Goal: Task Accomplishment & Management: Use online tool/utility

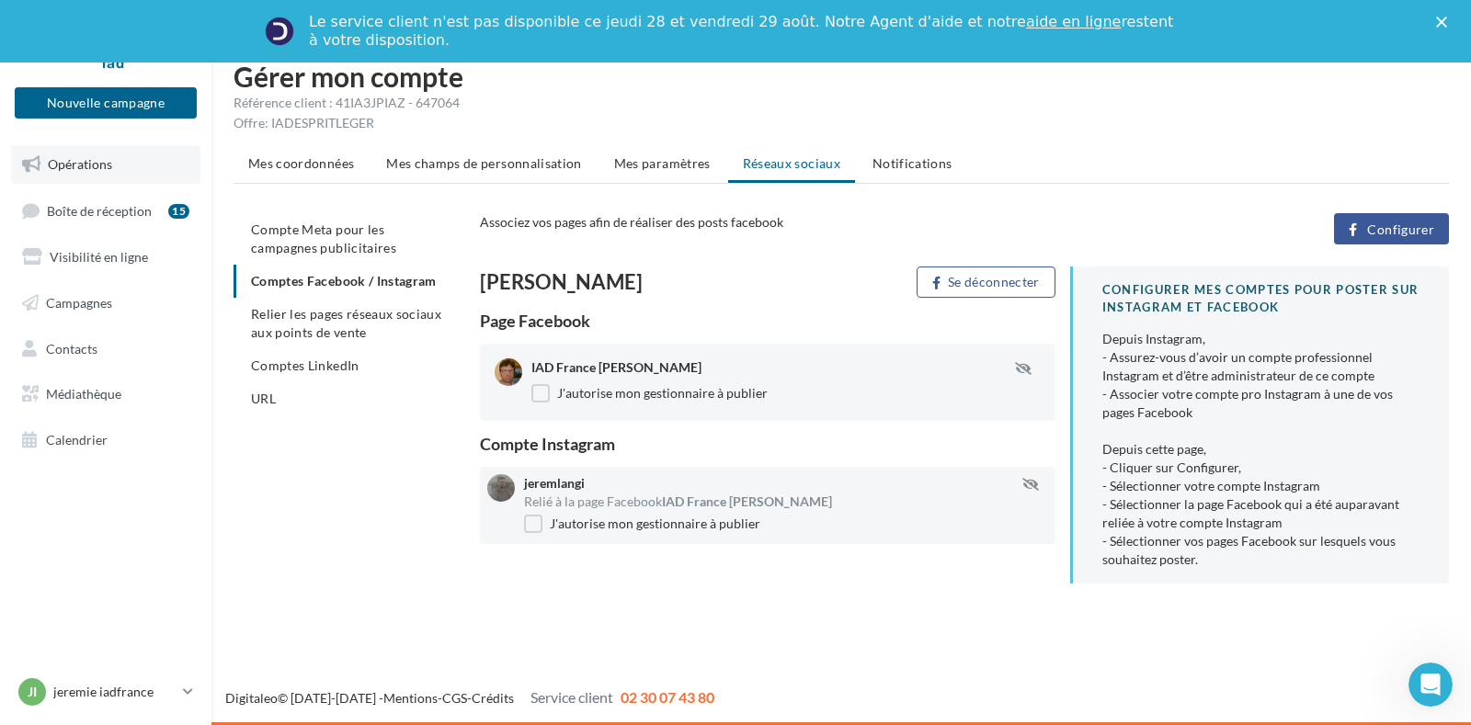
click at [88, 160] on span "Opérations" at bounding box center [80, 164] width 64 height 16
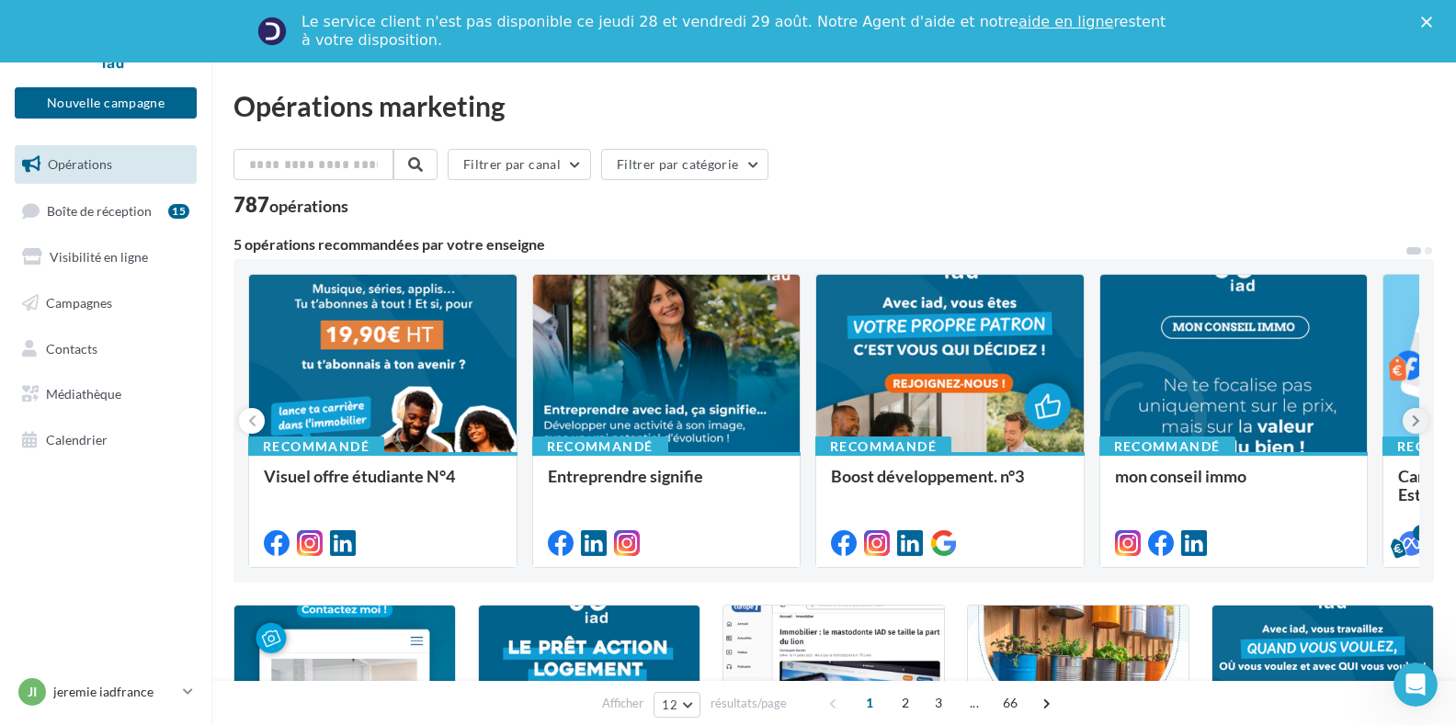
click at [1416, 427] on icon at bounding box center [1416, 421] width 8 height 18
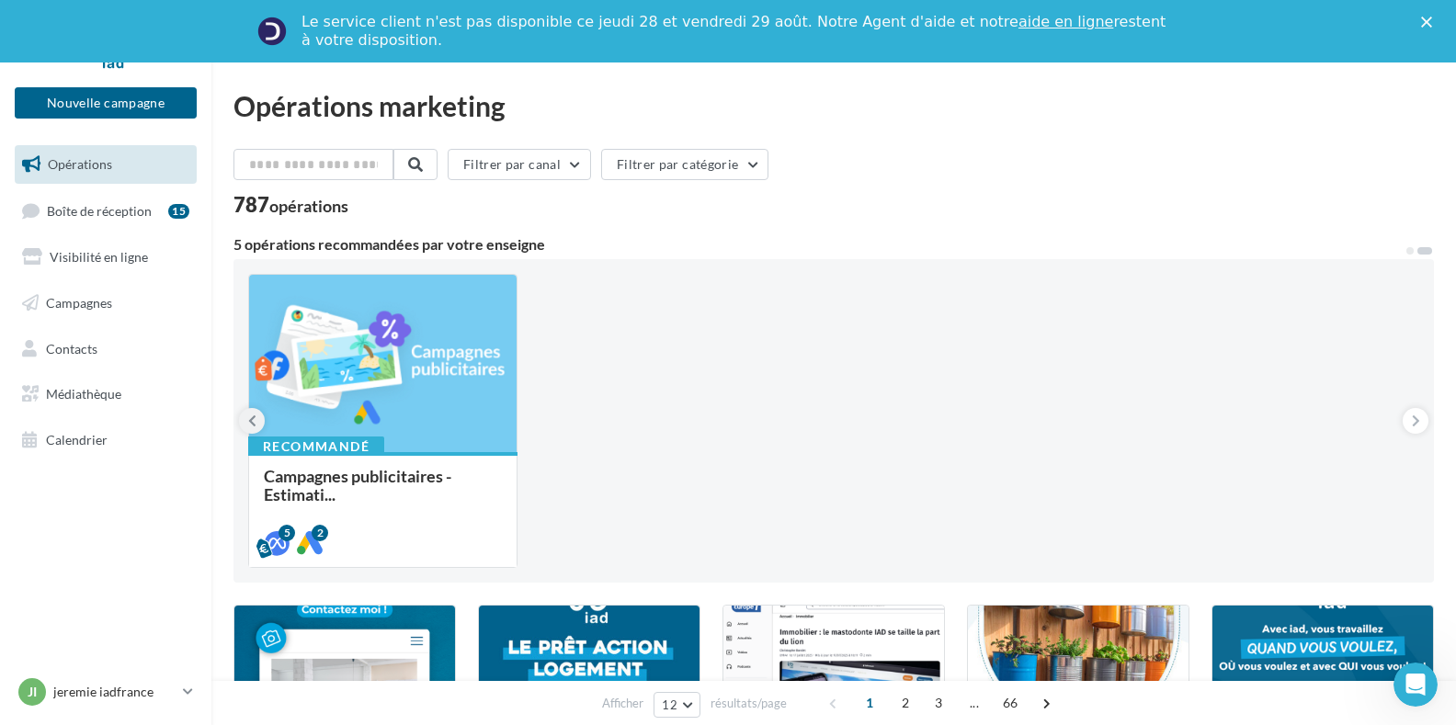
click at [248, 421] on icon at bounding box center [252, 421] width 8 height 18
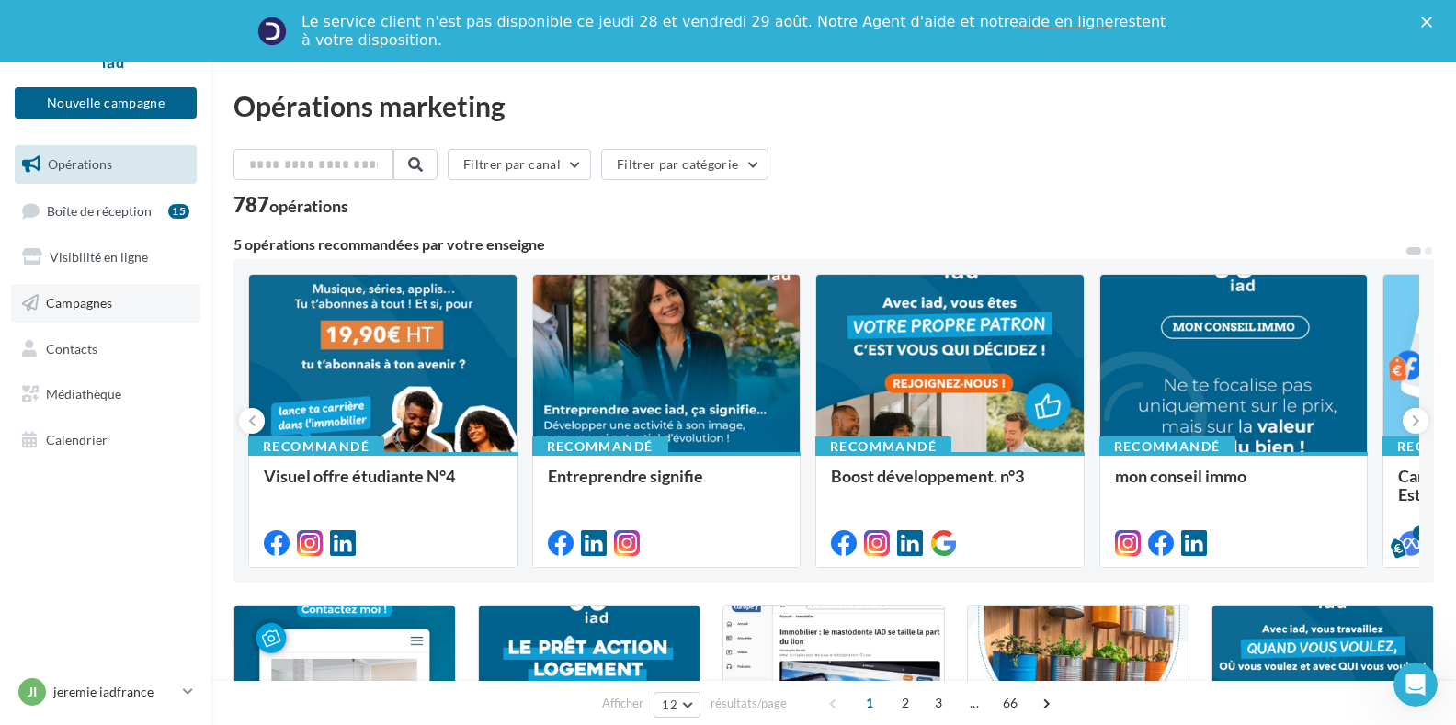
click at [84, 305] on span "Campagnes" at bounding box center [79, 303] width 66 height 16
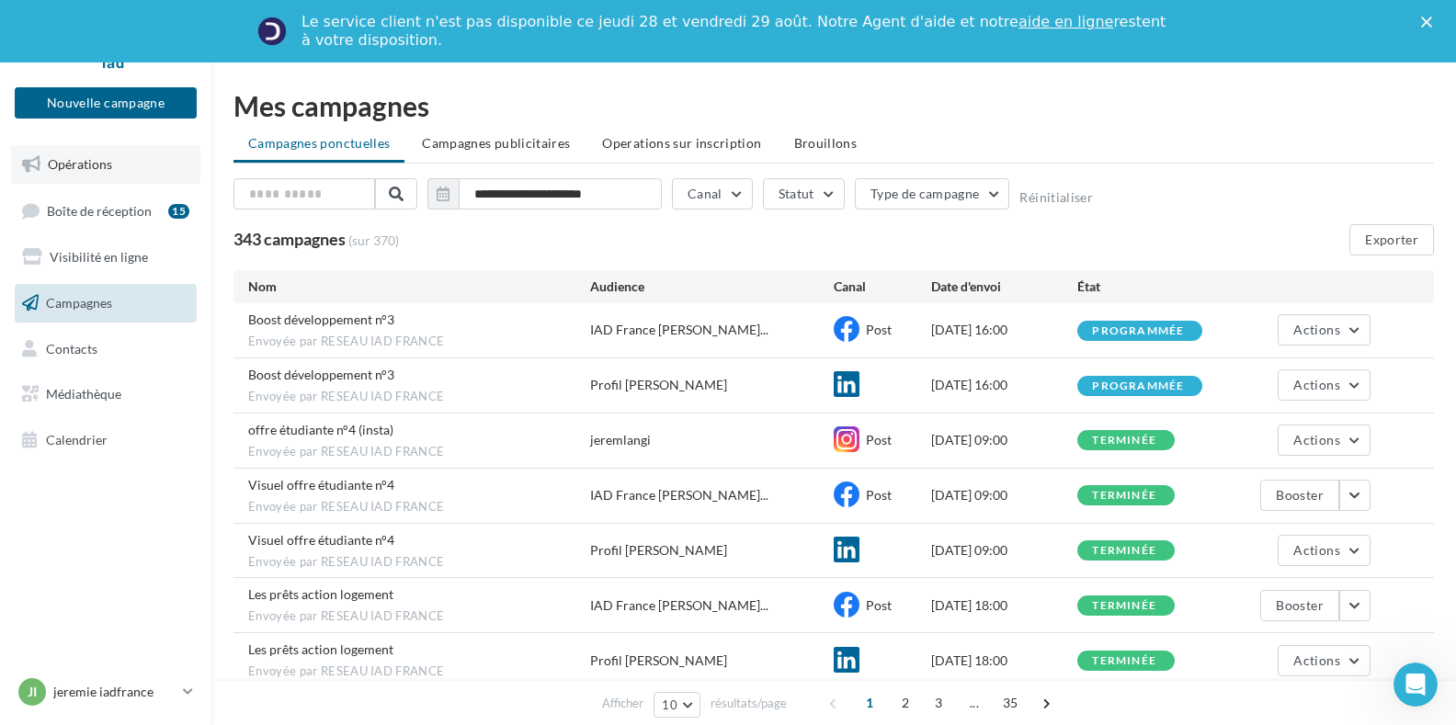
click at [71, 154] on link "Opérations" at bounding box center [105, 164] width 189 height 39
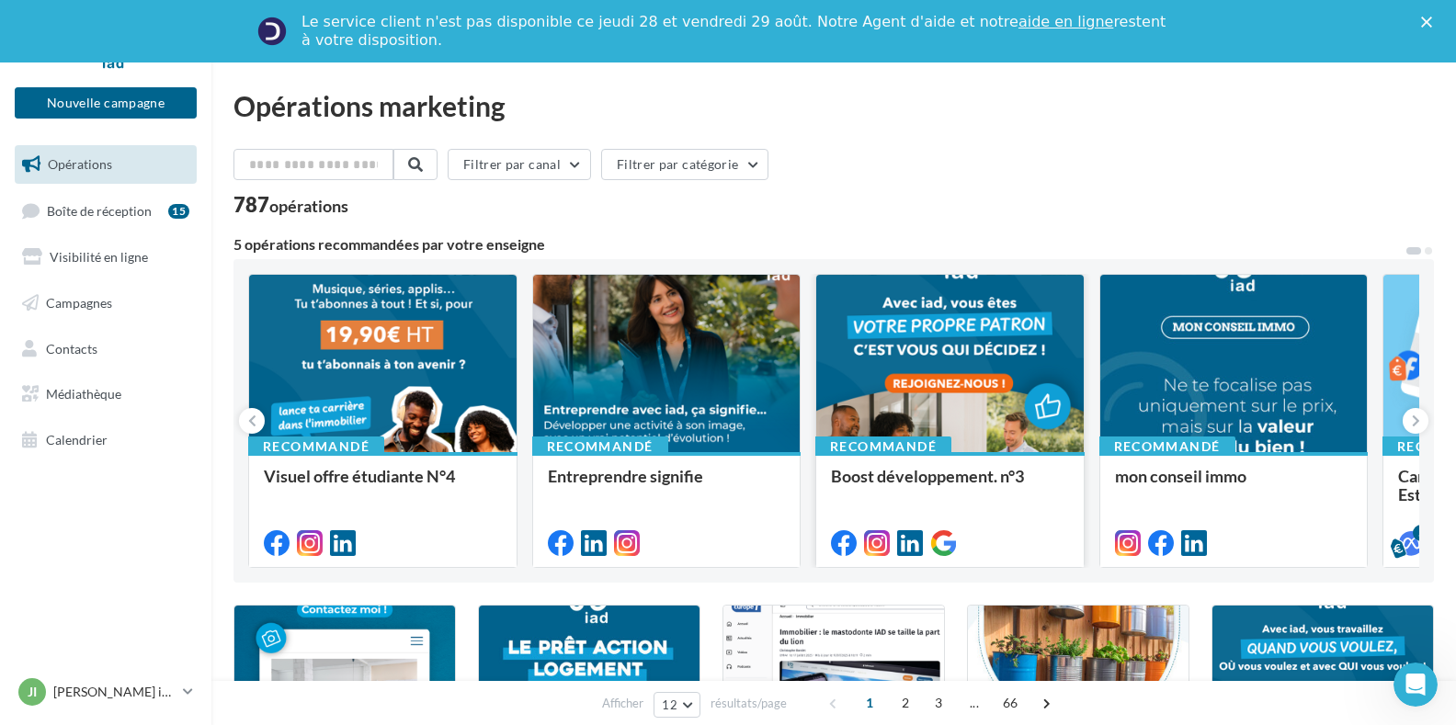
click at [933, 327] on div at bounding box center [951, 364] width 268 height 179
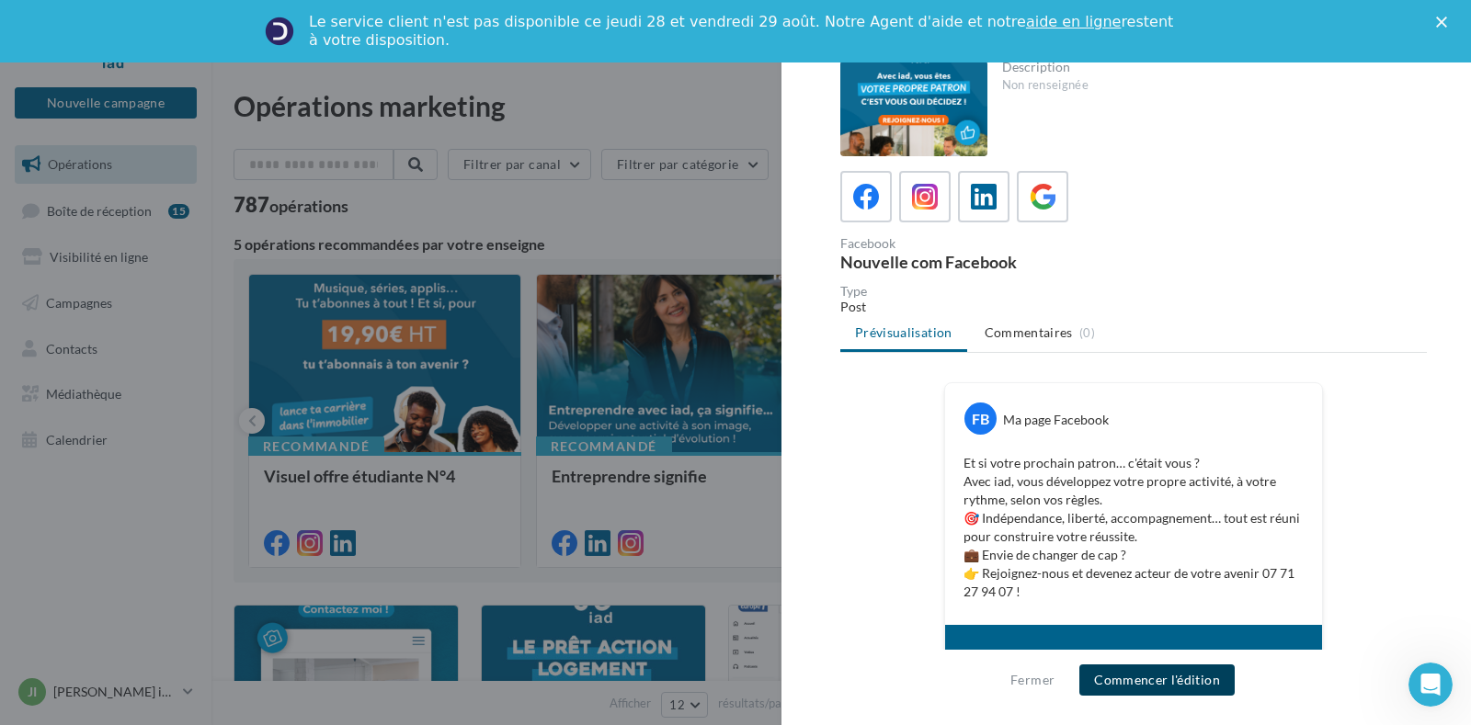
click at [1119, 681] on button "Commencer l'édition" at bounding box center [1156, 680] width 155 height 31
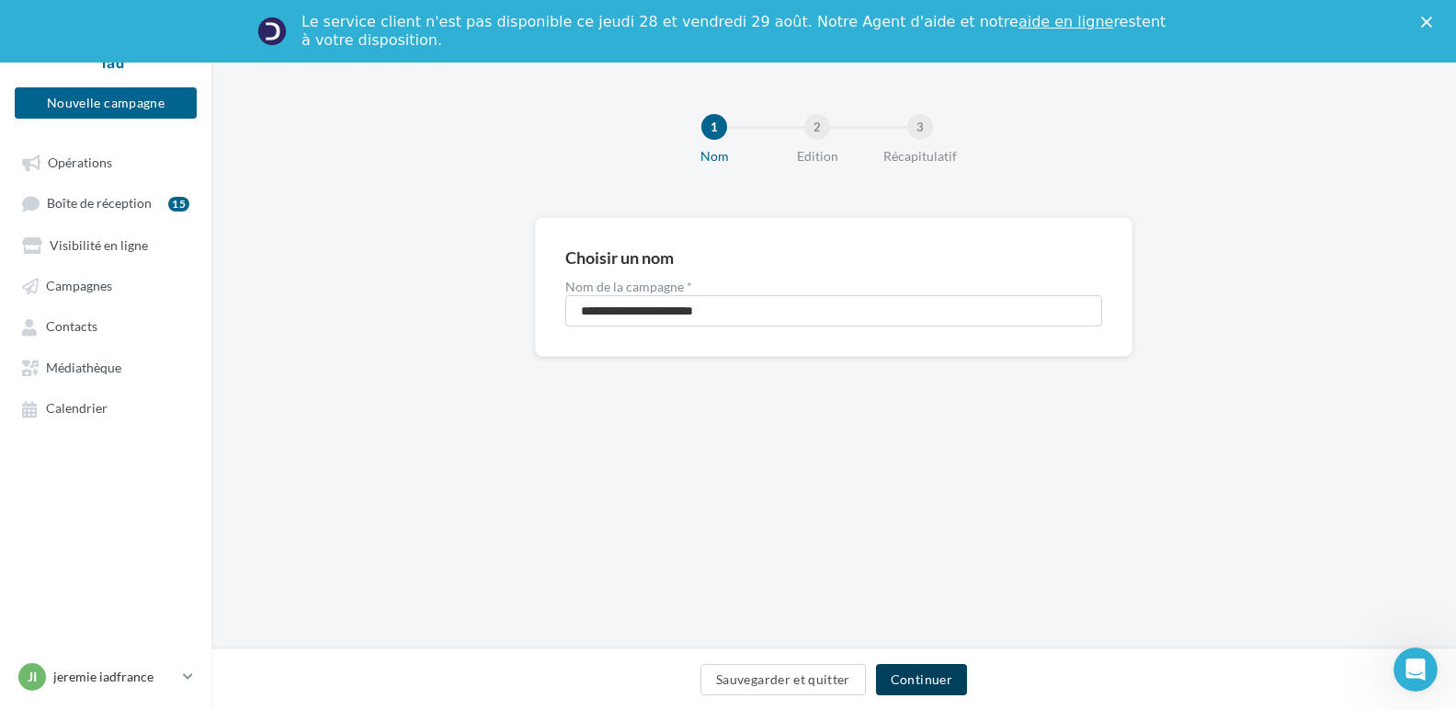
click at [910, 679] on button "Continuer" at bounding box center [921, 679] width 91 height 31
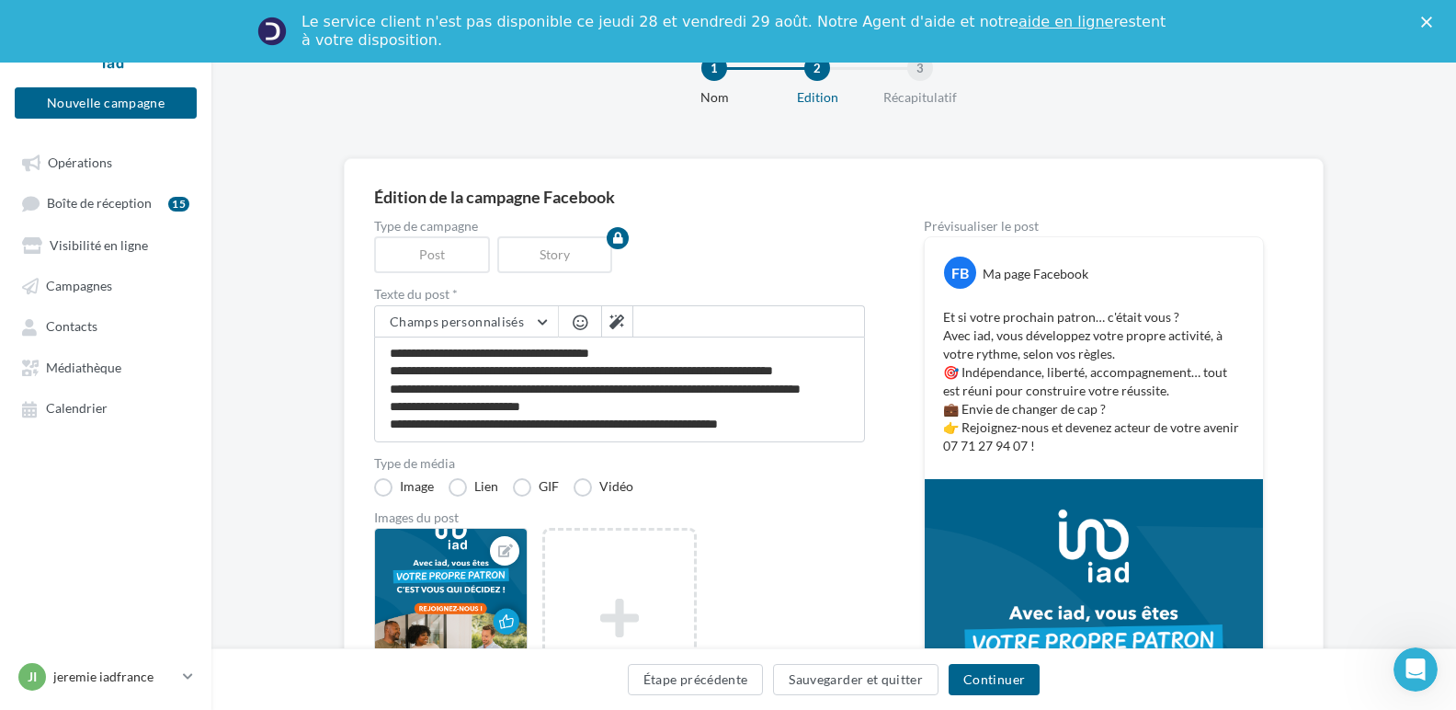
scroll to position [92, 0]
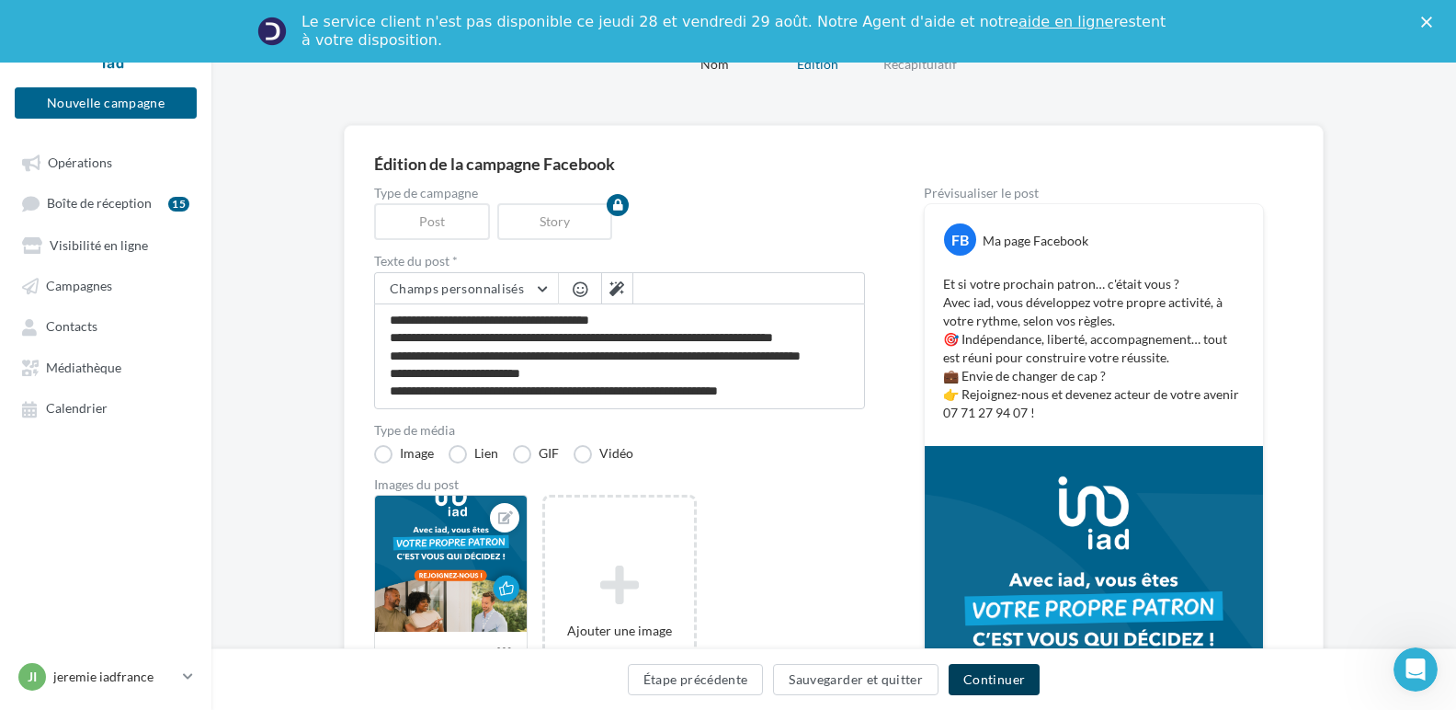
click at [975, 679] on button "Continuer" at bounding box center [994, 679] width 91 height 31
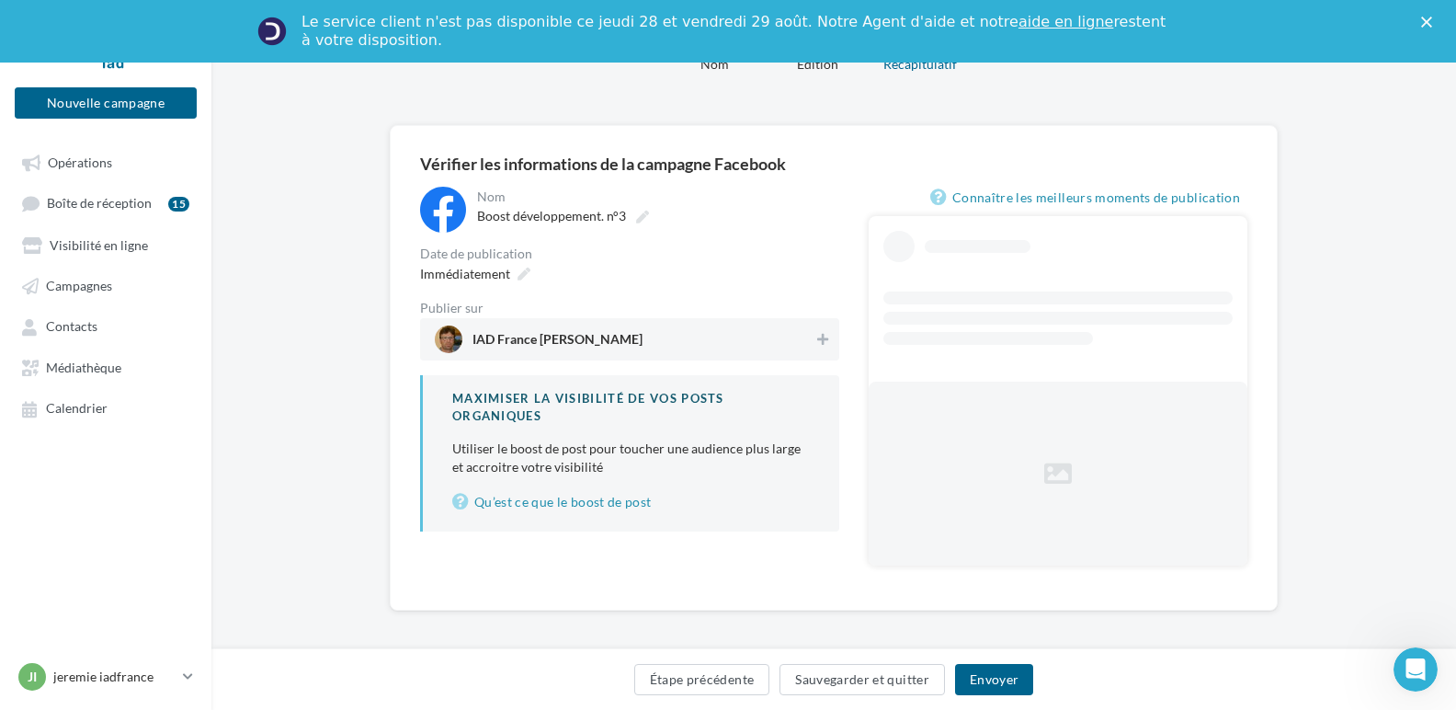
scroll to position [67, 0]
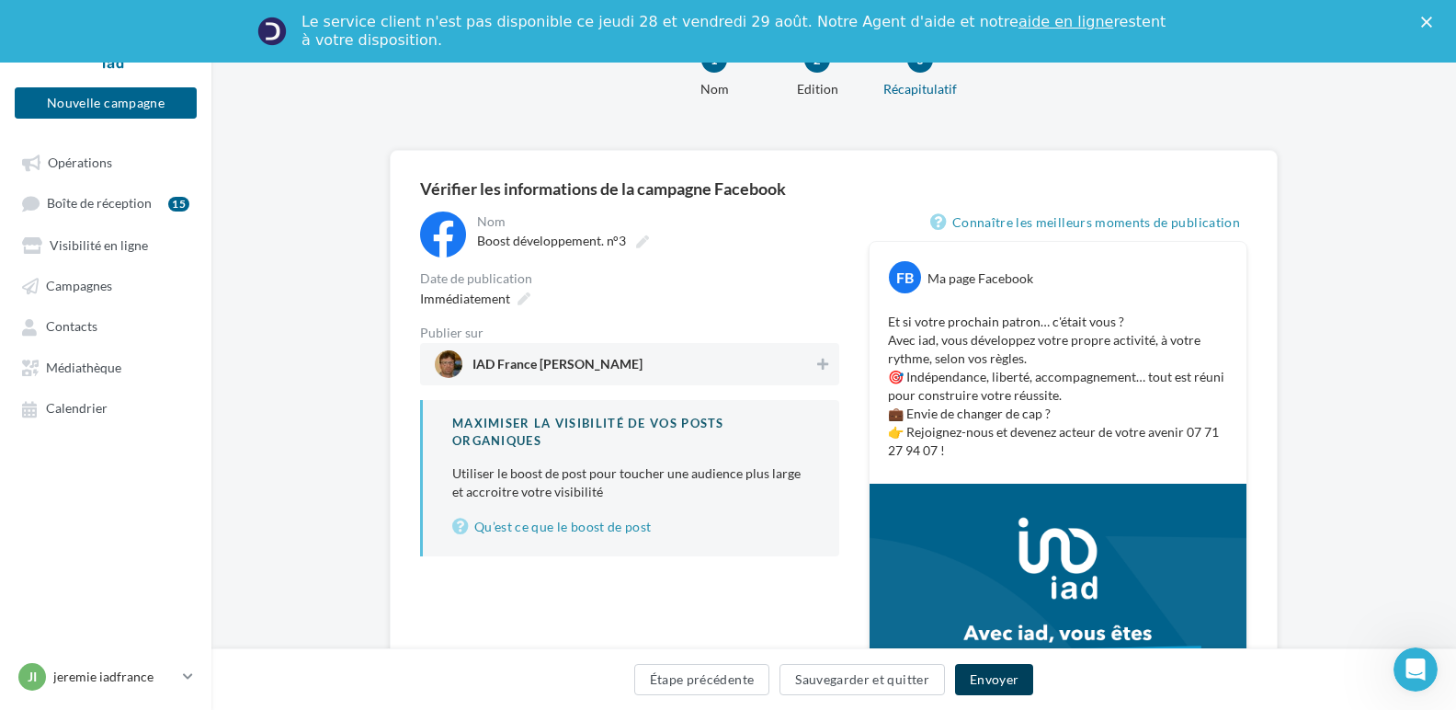
click at [1004, 679] on button "Envoyer" at bounding box center [994, 679] width 78 height 31
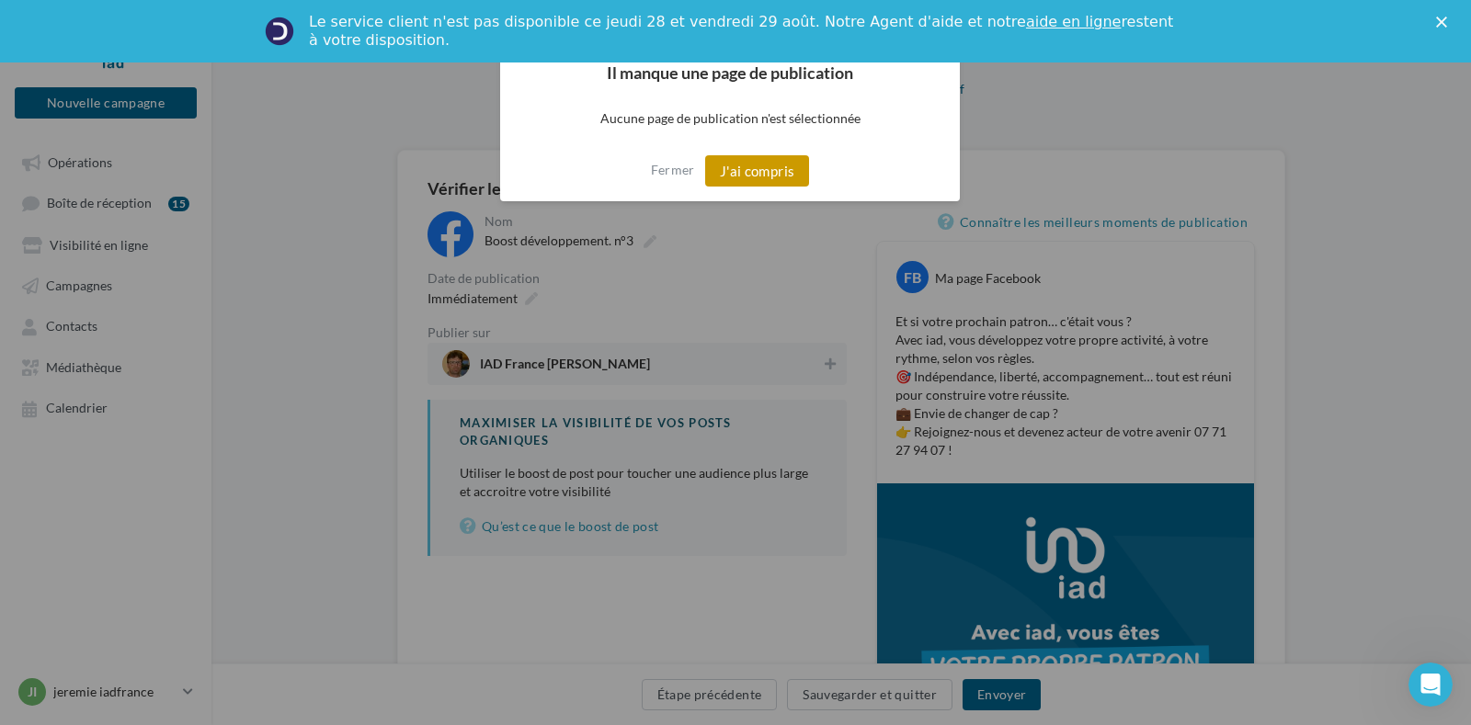
click at [744, 175] on button "J'ai compris" at bounding box center [757, 170] width 105 height 31
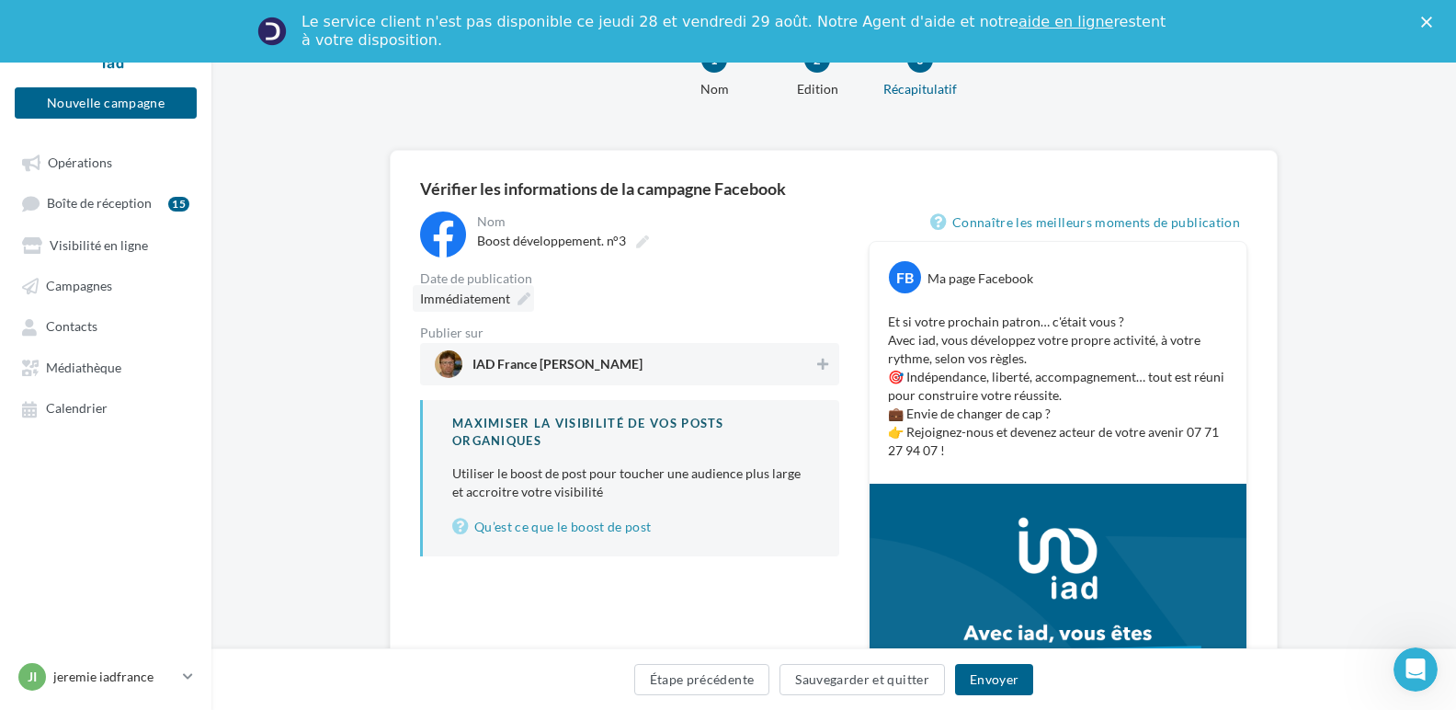
click at [483, 300] on span "Immédiatement" at bounding box center [465, 299] width 90 height 16
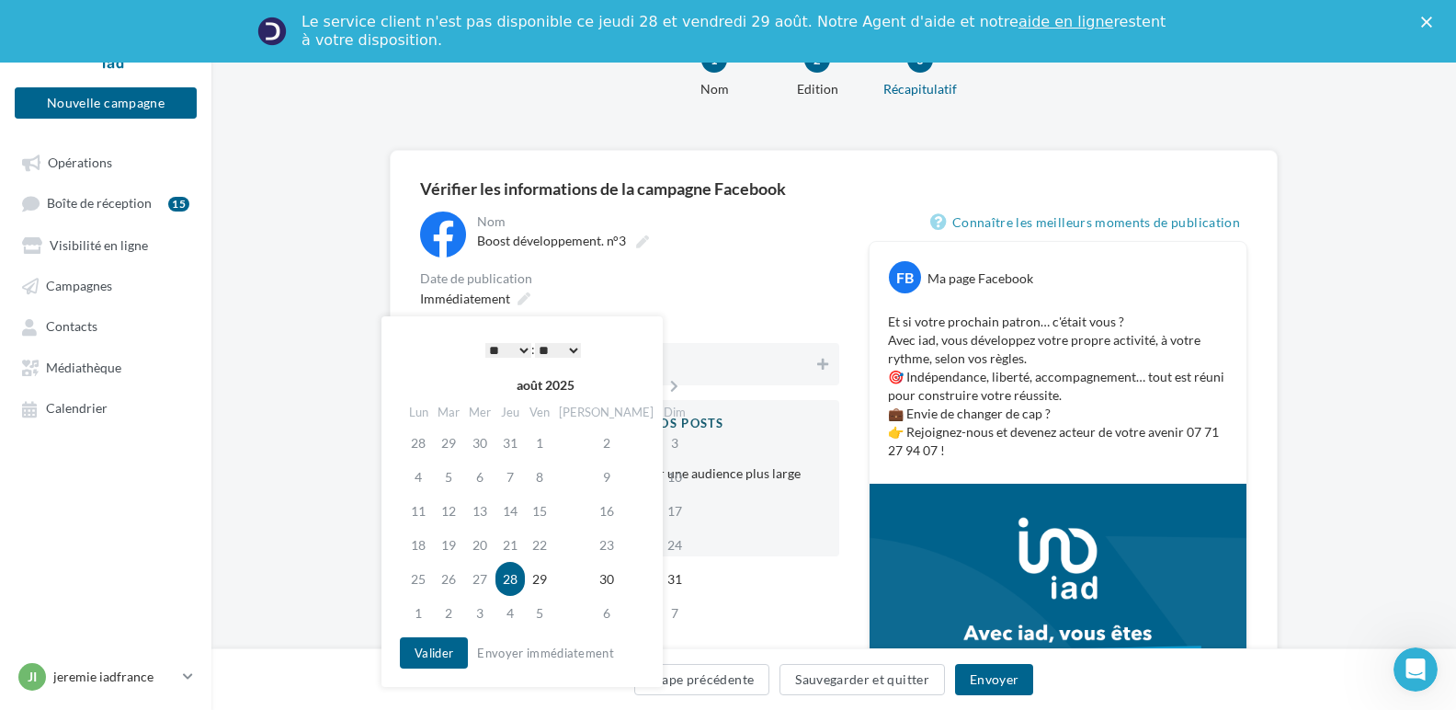
click at [525, 584] on td "28" at bounding box center [510, 579] width 29 height 34
click at [436, 642] on button "Valider" at bounding box center [434, 652] width 68 height 31
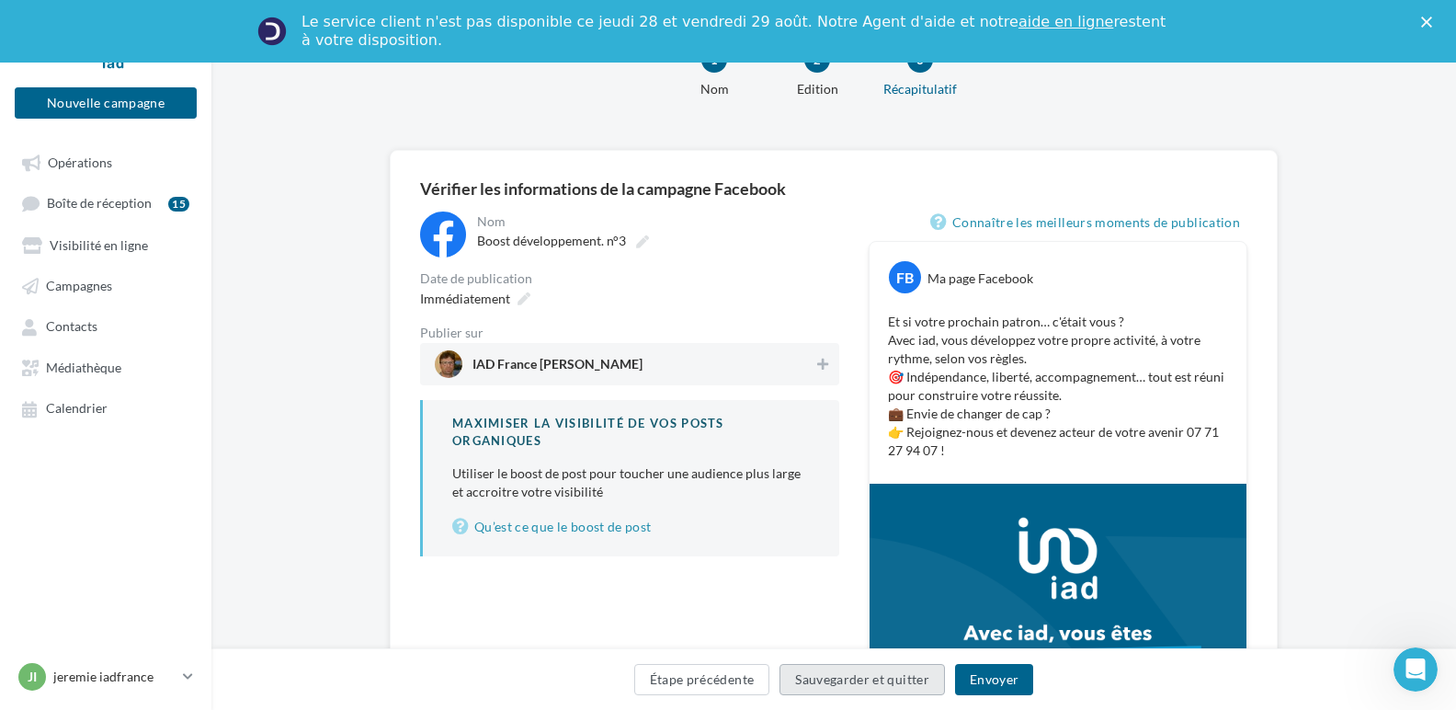
click at [856, 679] on button "Sauvegarder et quitter" at bounding box center [863, 679] width 166 height 31
